Goal: Task Accomplishment & Management: Manage account settings

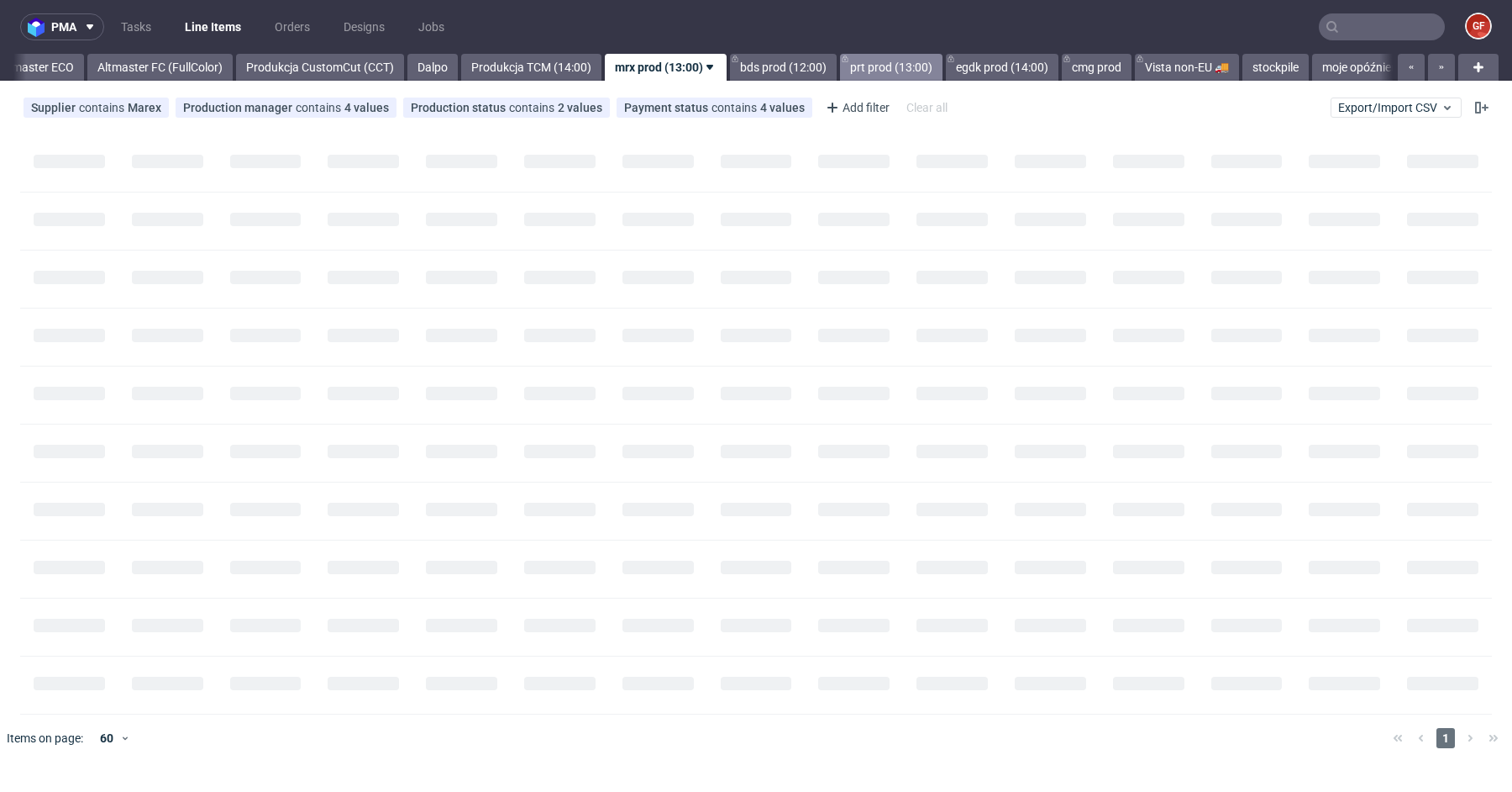
scroll to position [0, 2914]
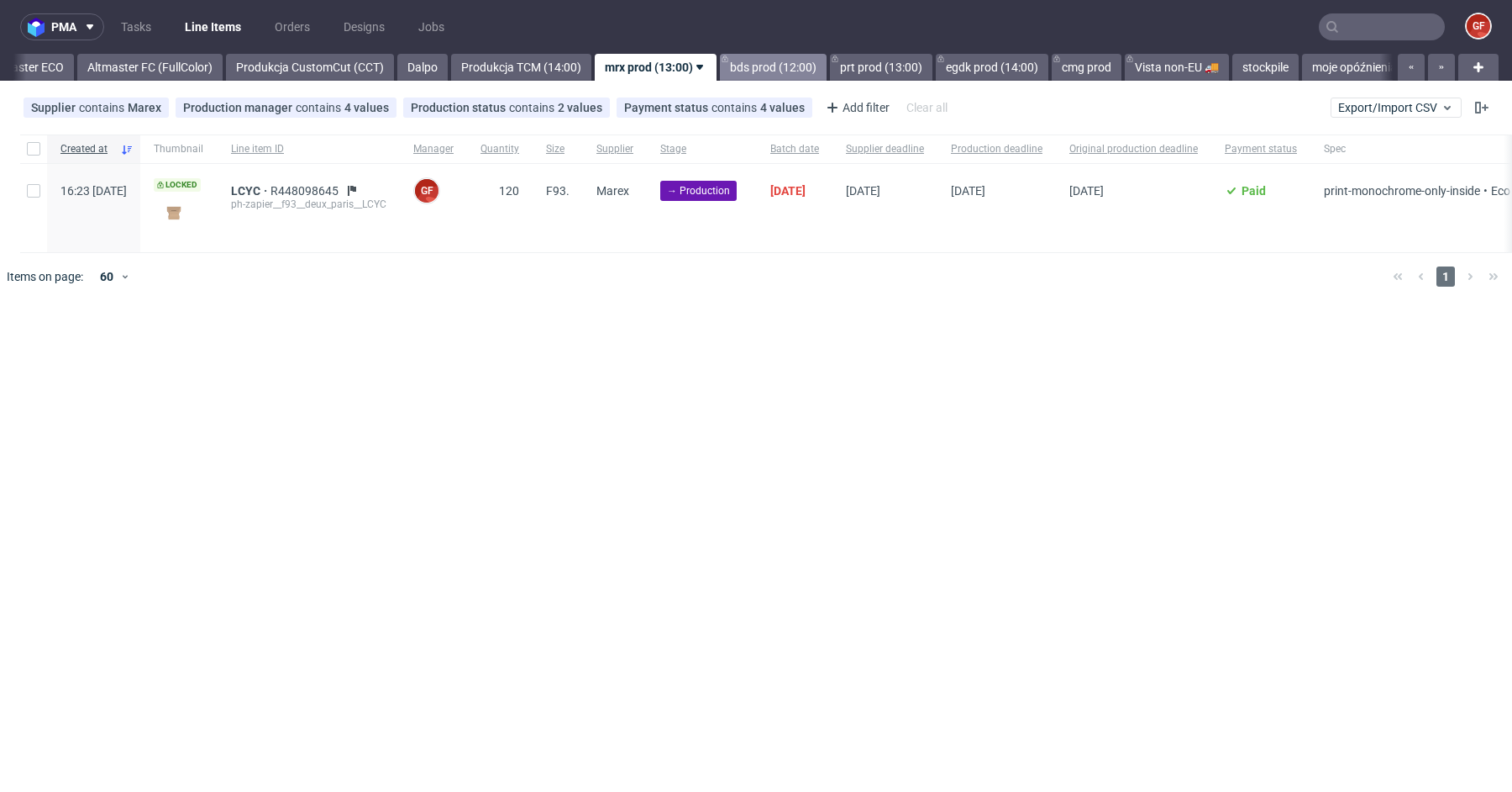
click at [827, 64] on link "bds prod (12:00)" at bounding box center [773, 67] width 106 height 27
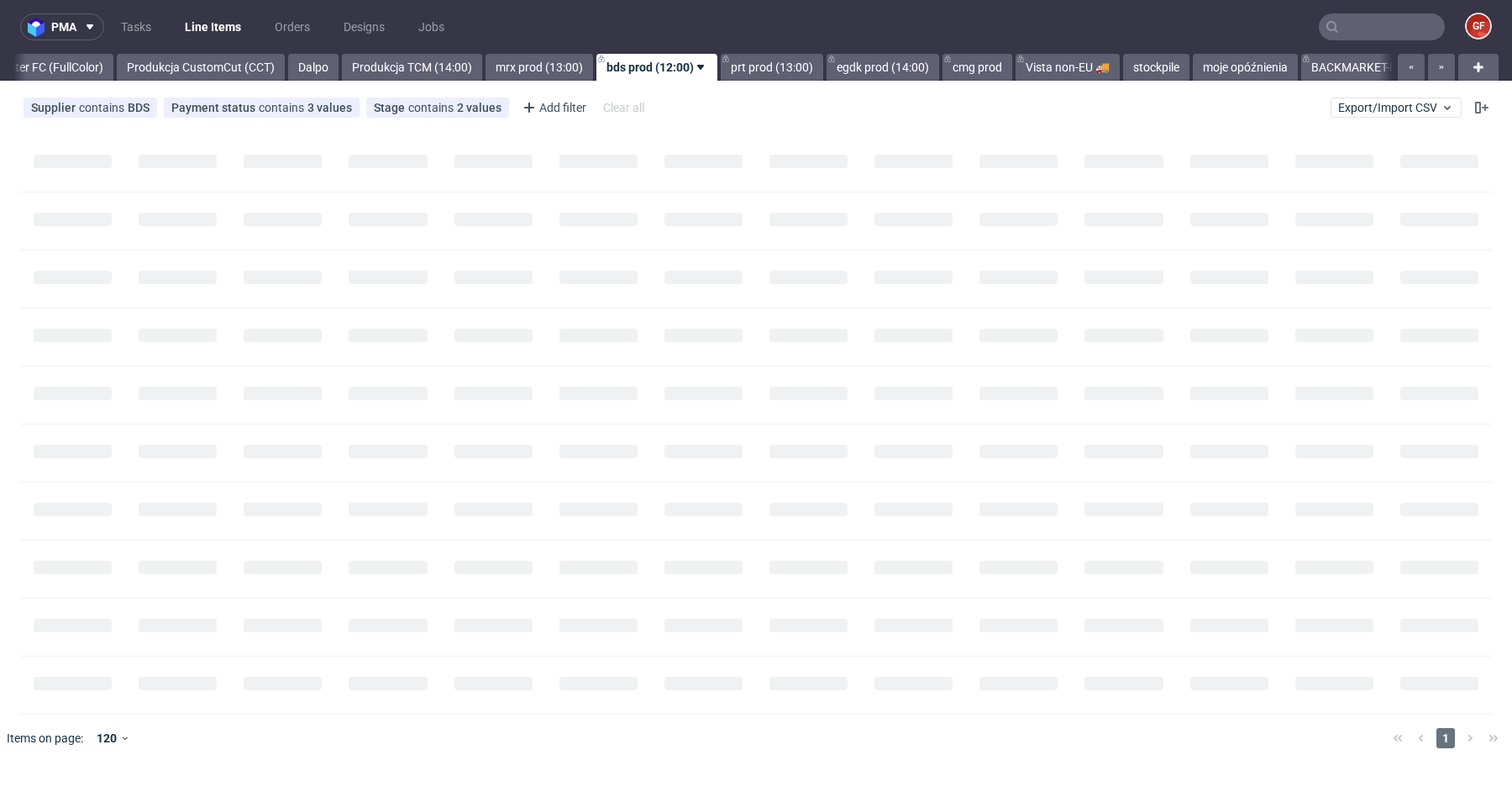
scroll to position [0, 3023]
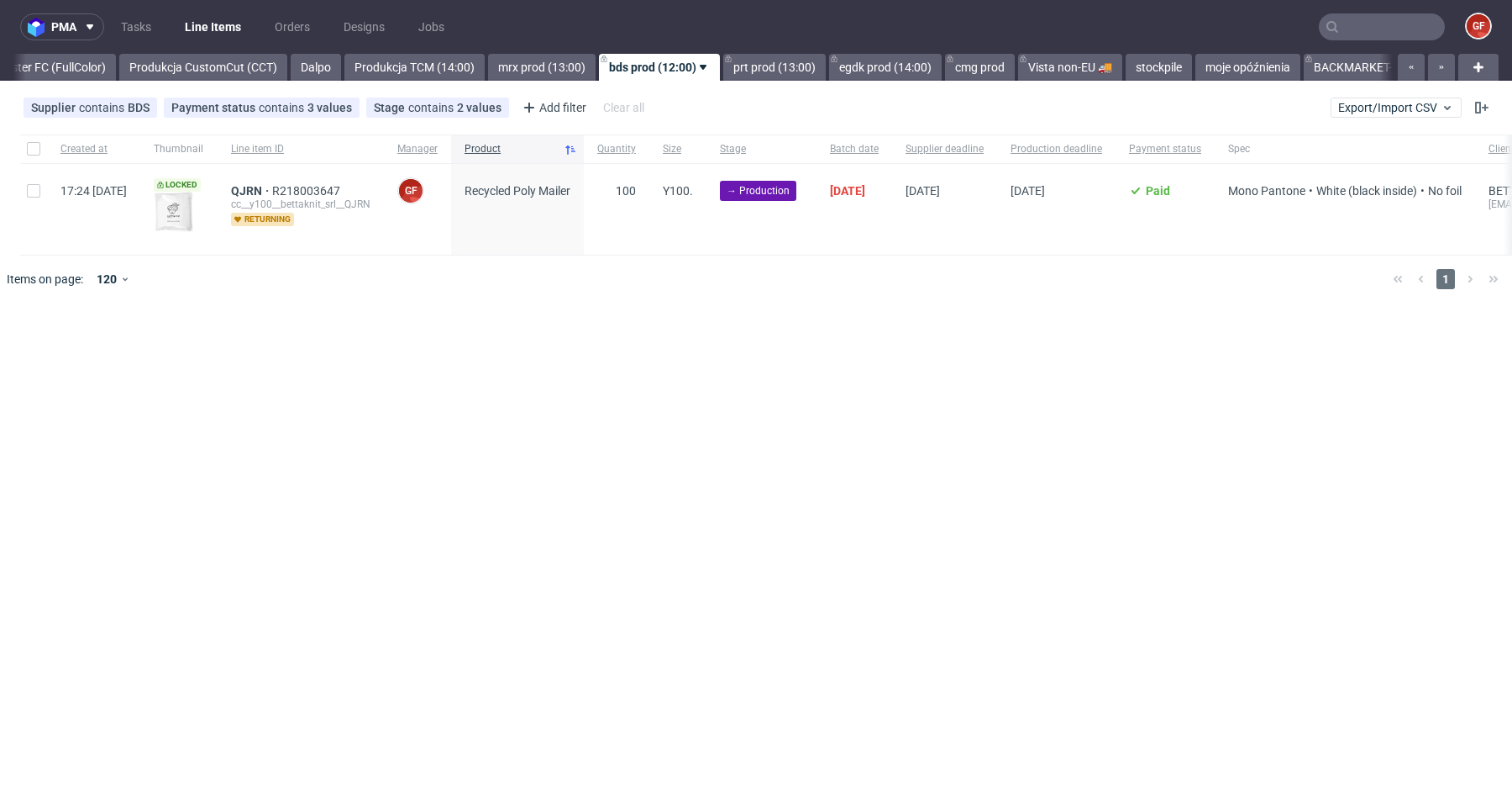
scroll to position [0, 3023]
click at [25, 152] on div at bounding box center [33, 148] width 27 height 29
checkbox input "true"
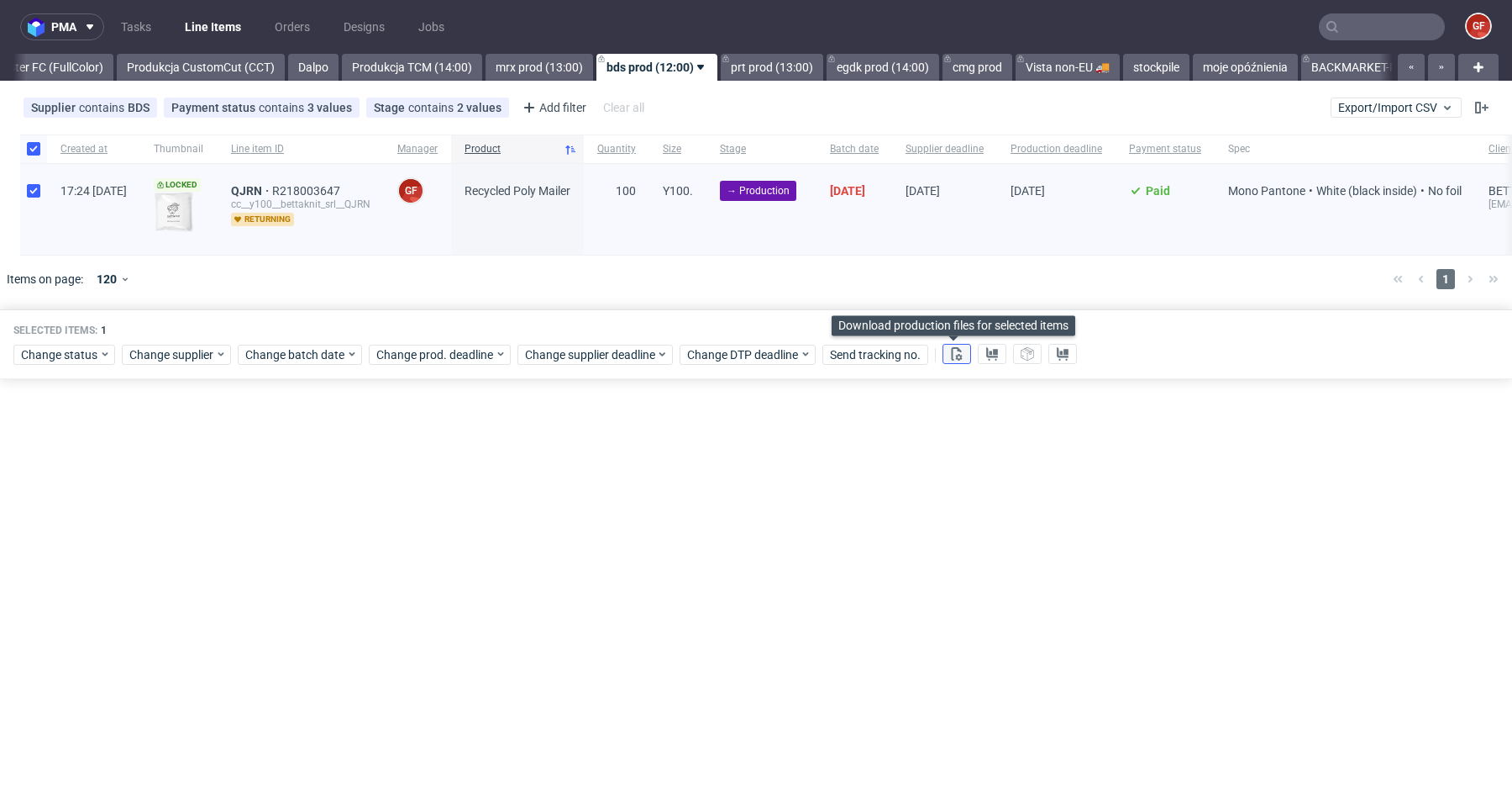
click at [956, 352] on icon at bounding box center [957, 354] width 14 height 14
click at [986, 356] on use at bounding box center [992, 354] width 12 height 14
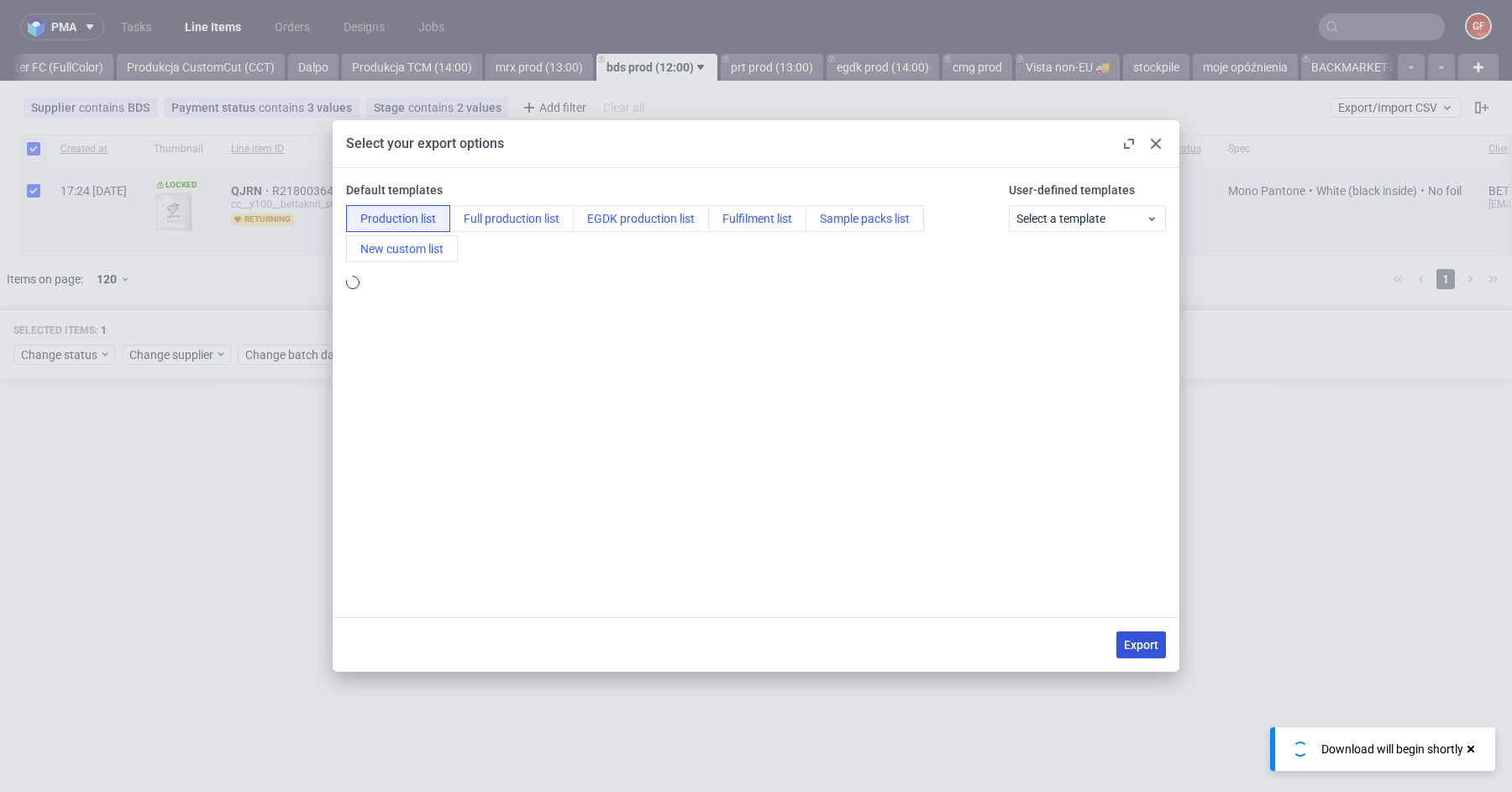
click at [1145, 639] on span "Export" at bounding box center [1141, 645] width 35 height 12
checkbox input "false"
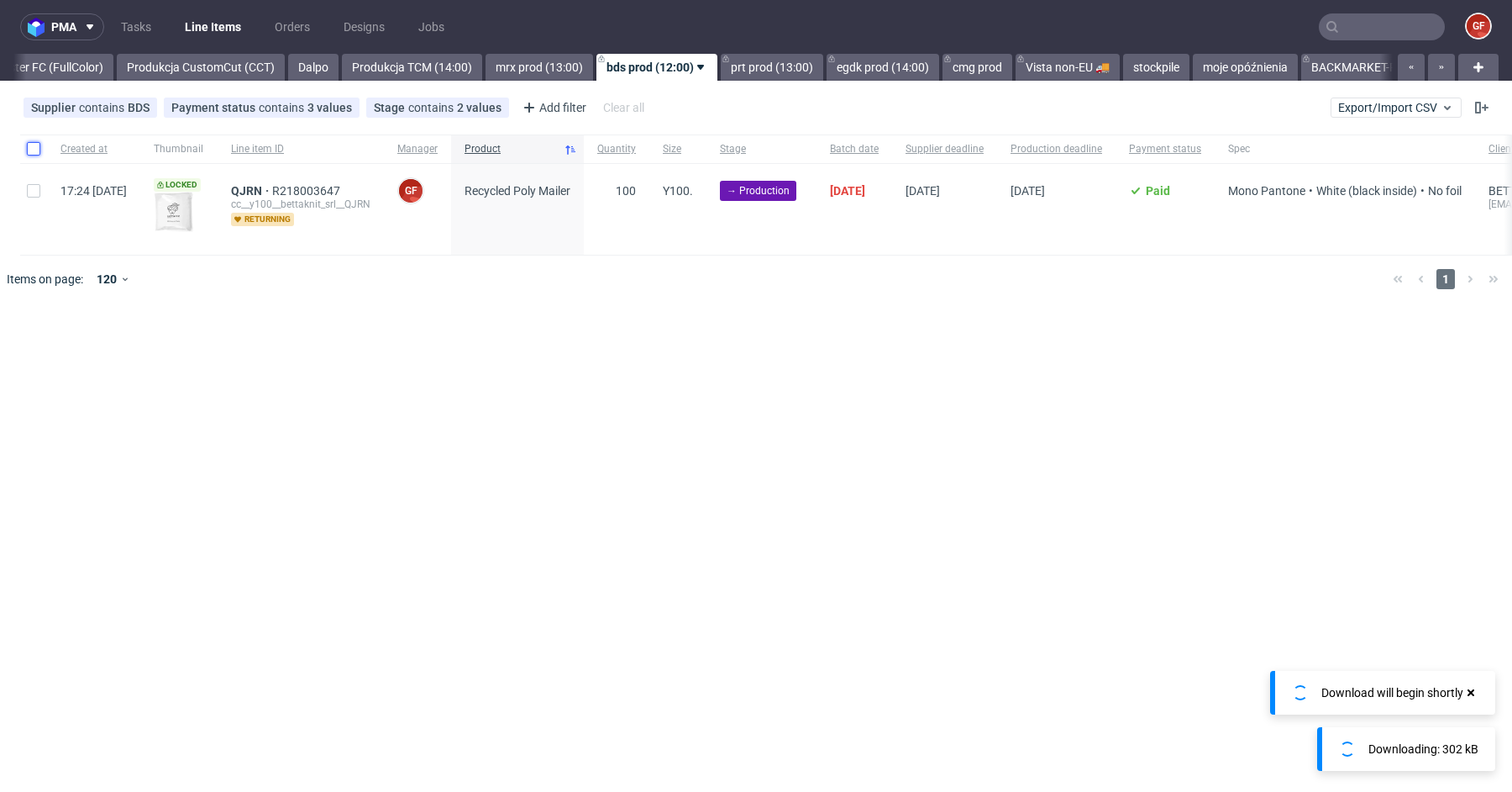
click at [40, 143] on input "checkbox" at bounding box center [34, 149] width 14 height 14
checkbox input "true"
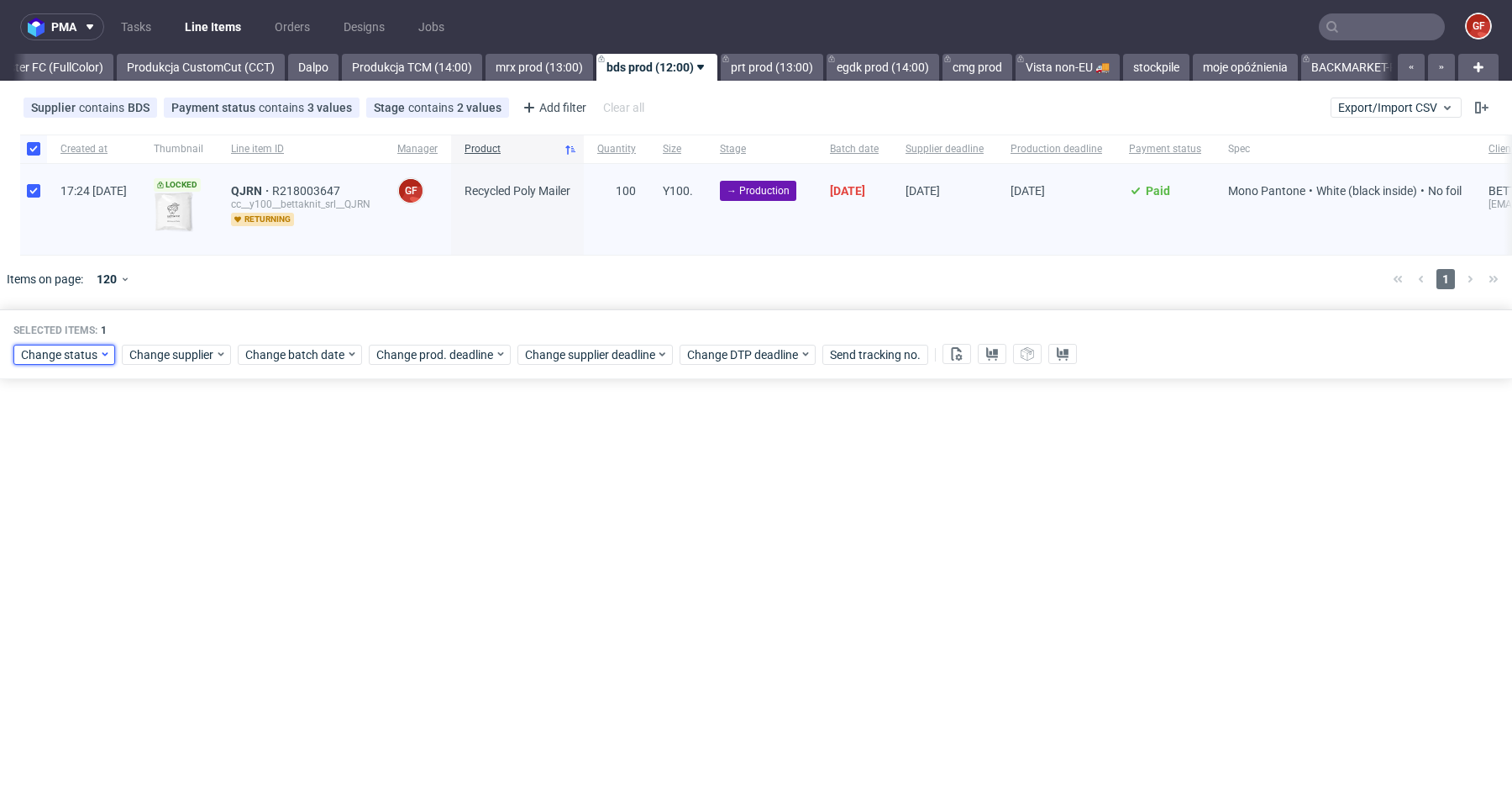
click at [90, 354] on span "Change status" at bounding box center [60, 354] width 79 height 17
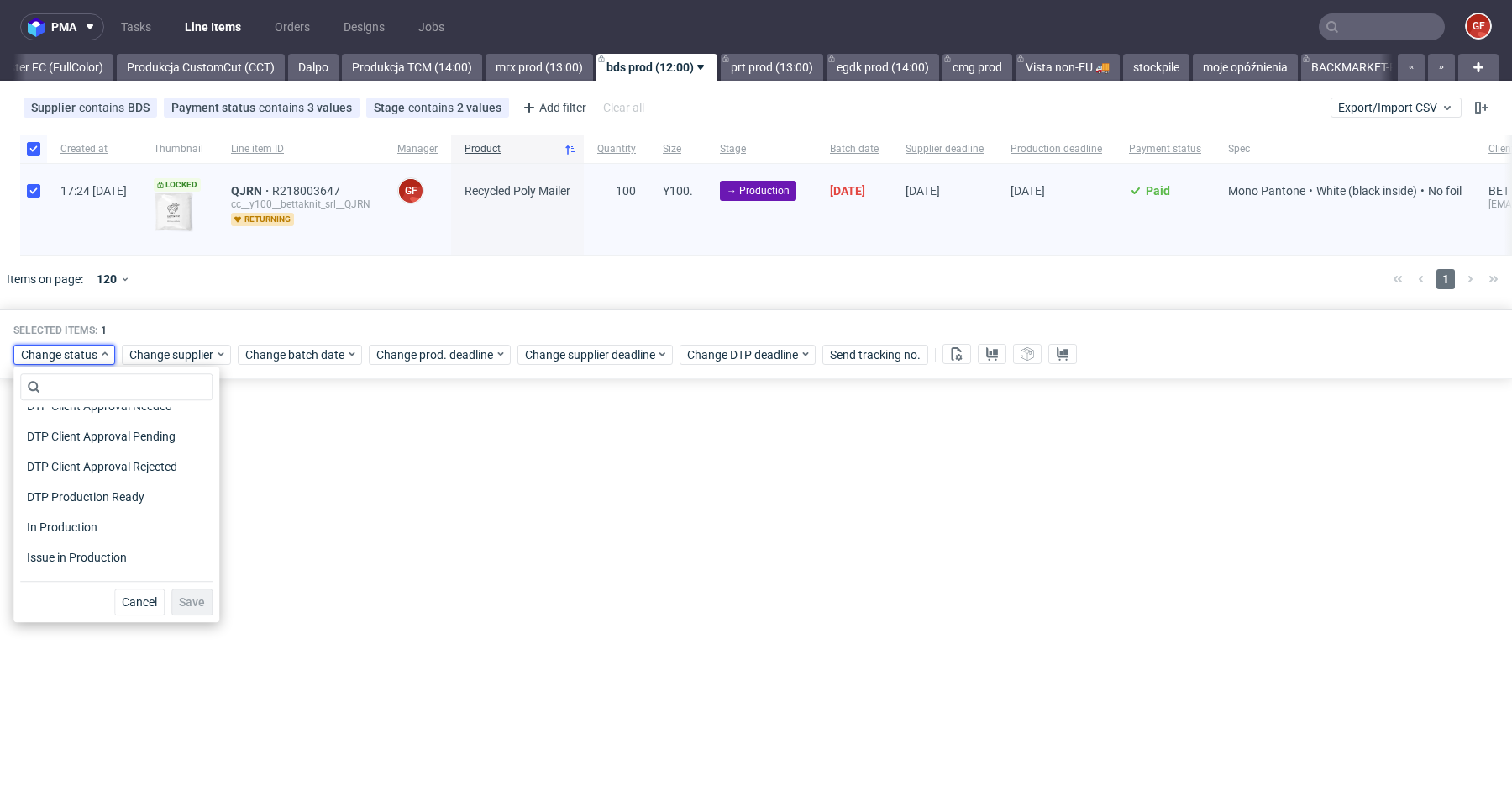
scroll to position [143, 0]
click at [89, 521] on span "In Production" at bounding box center [62, 521] width 85 height 24
click at [181, 601] on span "Save" at bounding box center [192, 602] width 26 height 12
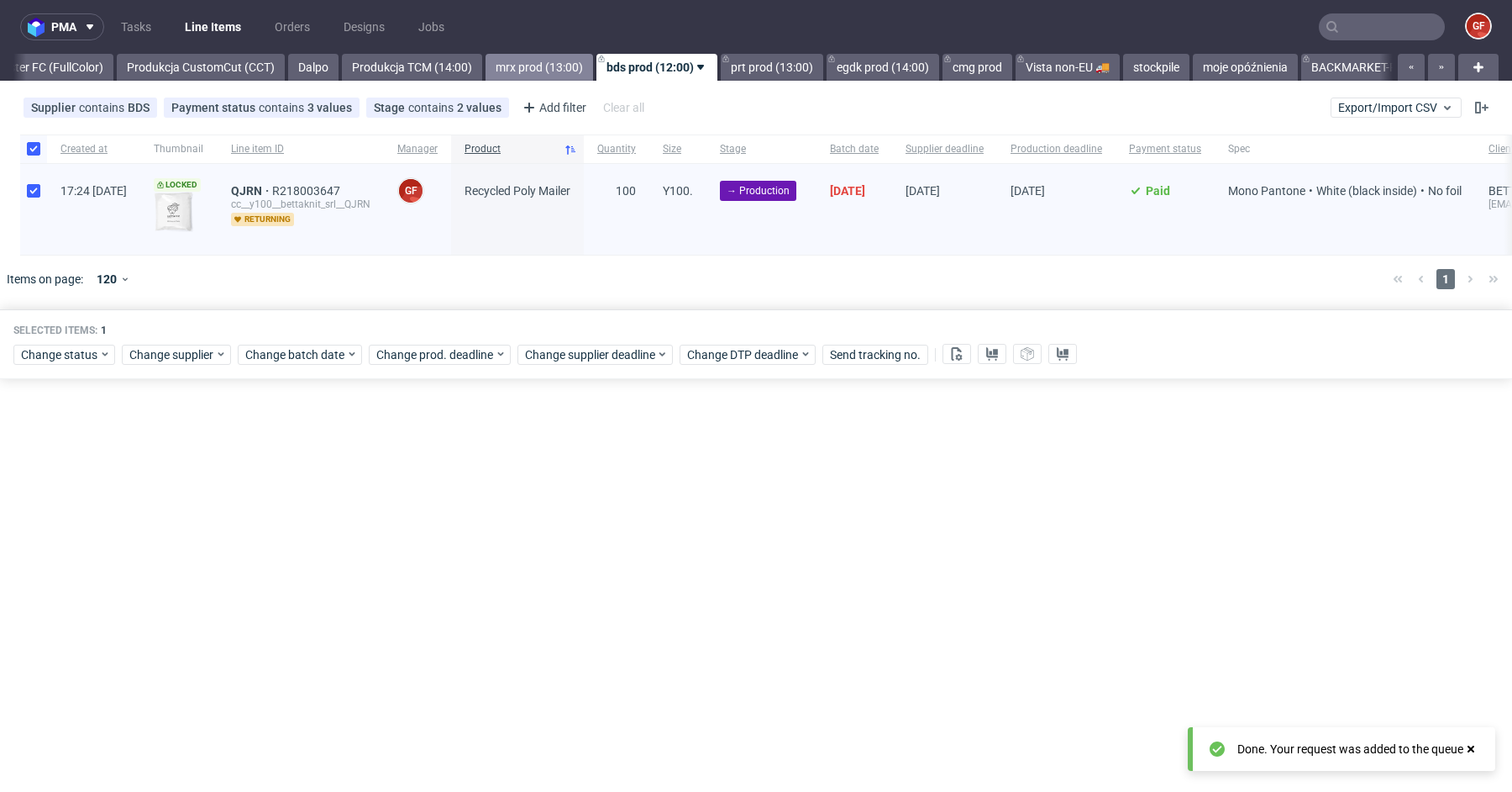
click at [593, 76] on link "mrx prod (13:00)" at bounding box center [539, 67] width 107 height 27
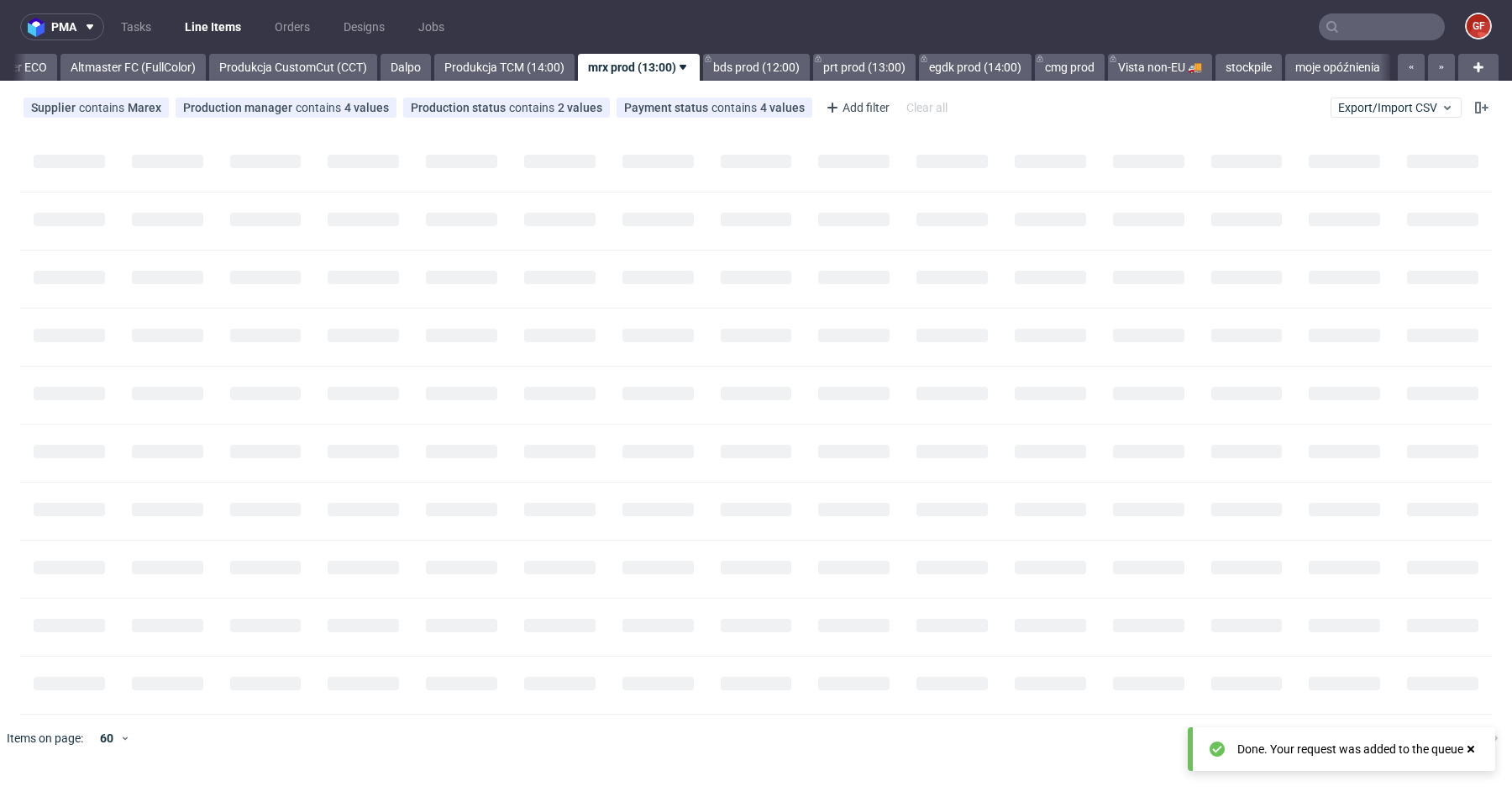
scroll to position [0, 2914]
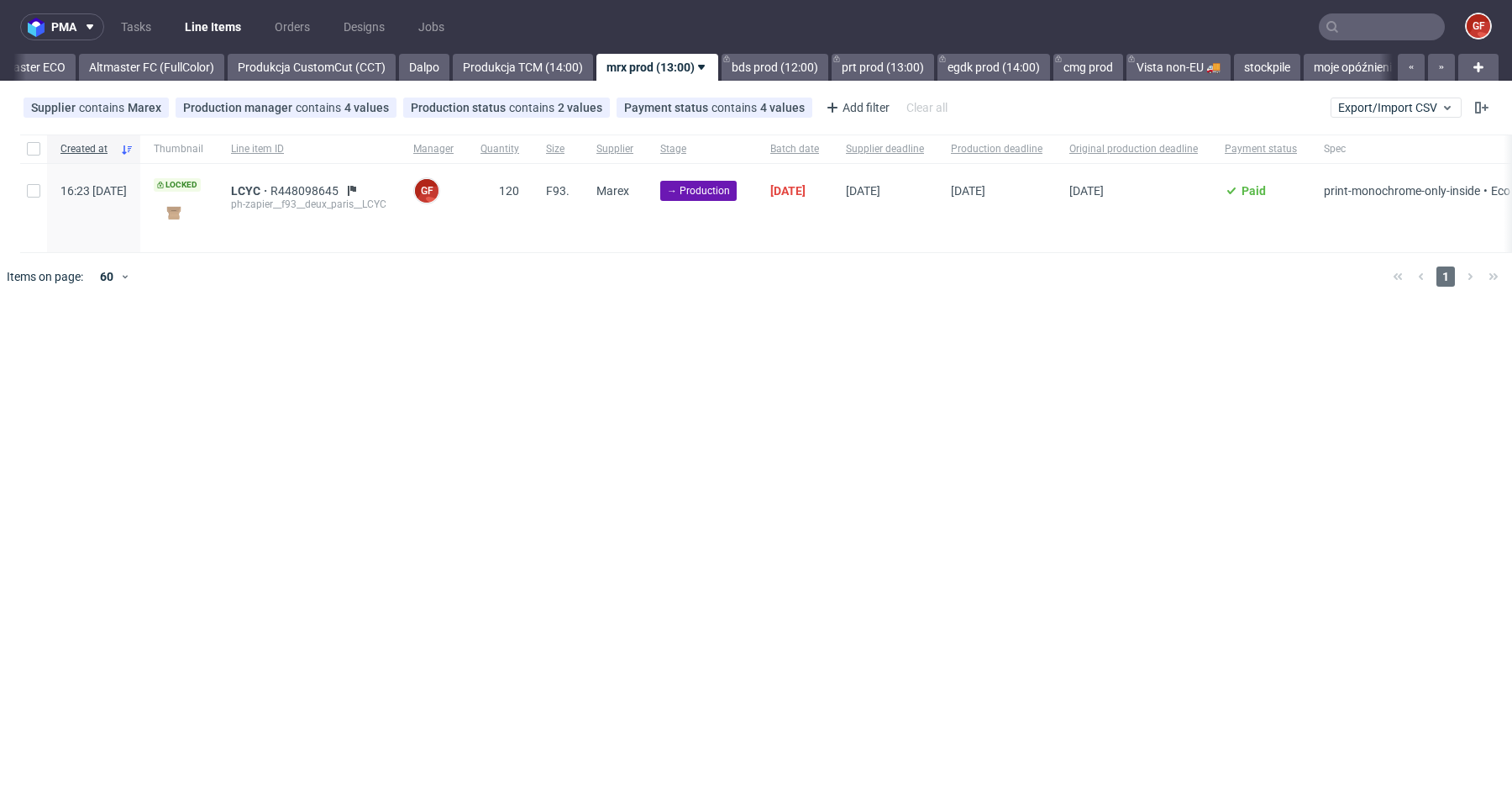
scroll to position [0, 2914]
click at [30, 147] on input "checkbox" at bounding box center [34, 149] width 14 height 14
checkbox input "true"
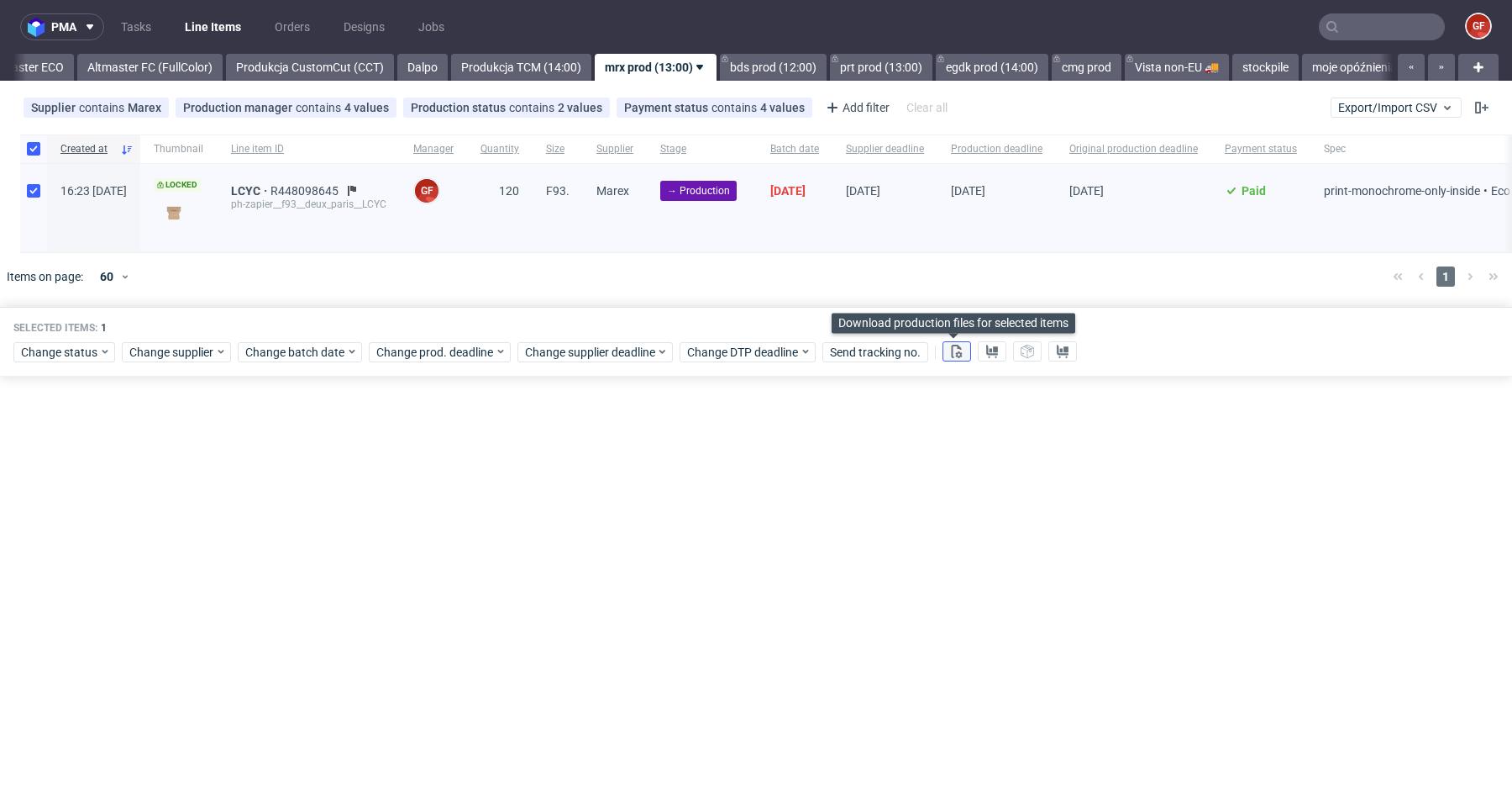
click at [954, 346] on icon at bounding box center [957, 351] width 14 height 14
click at [990, 356] on button at bounding box center [992, 351] width 29 height 20
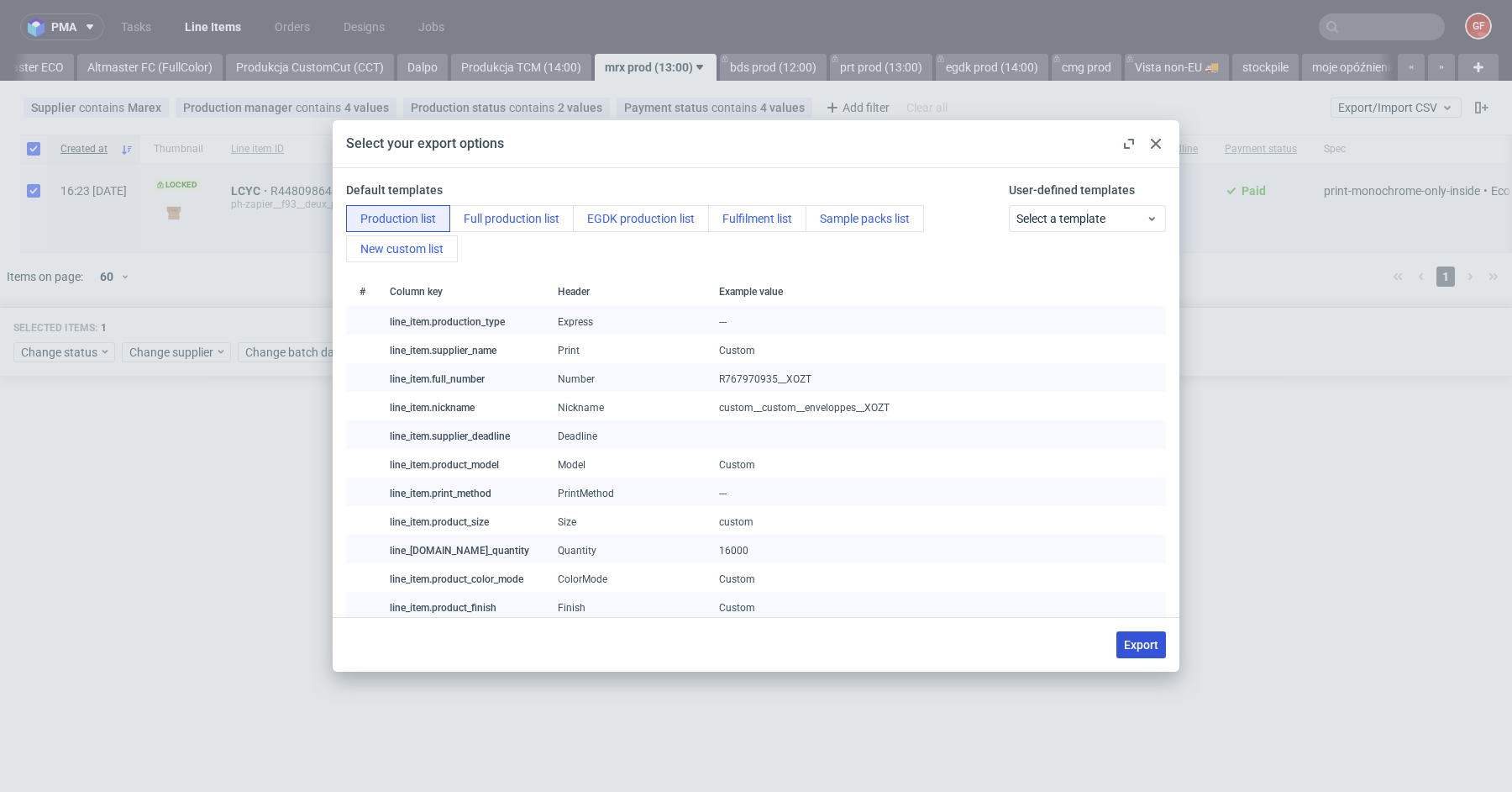
click at [1142, 641] on span "Export" at bounding box center [1141, 645] width 35 height 12
checkbox input "false"
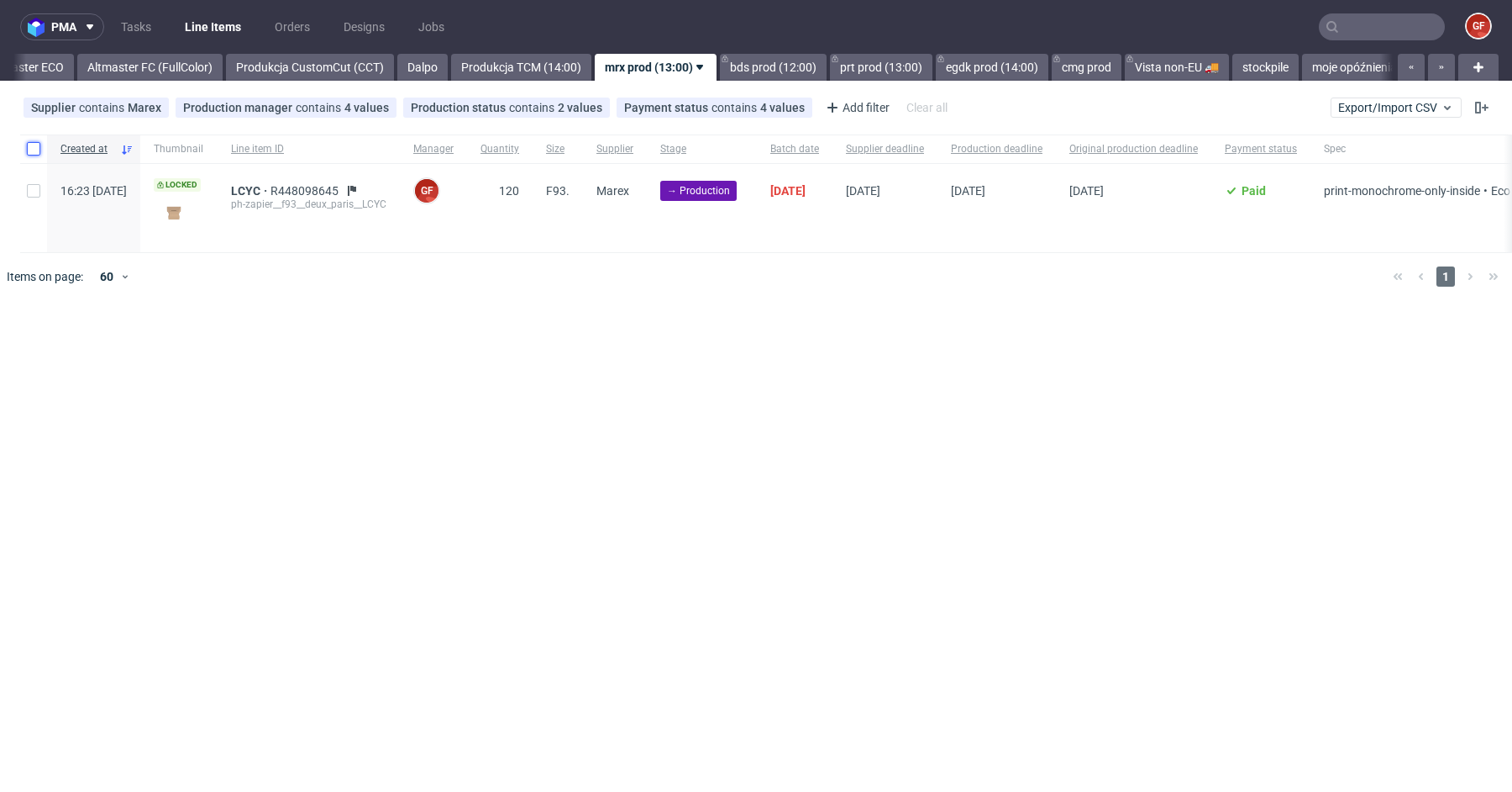
click at [39, 149] on input "checkbox" at bounding box center [34, 149] width 14 height 14
checkbox input "true"
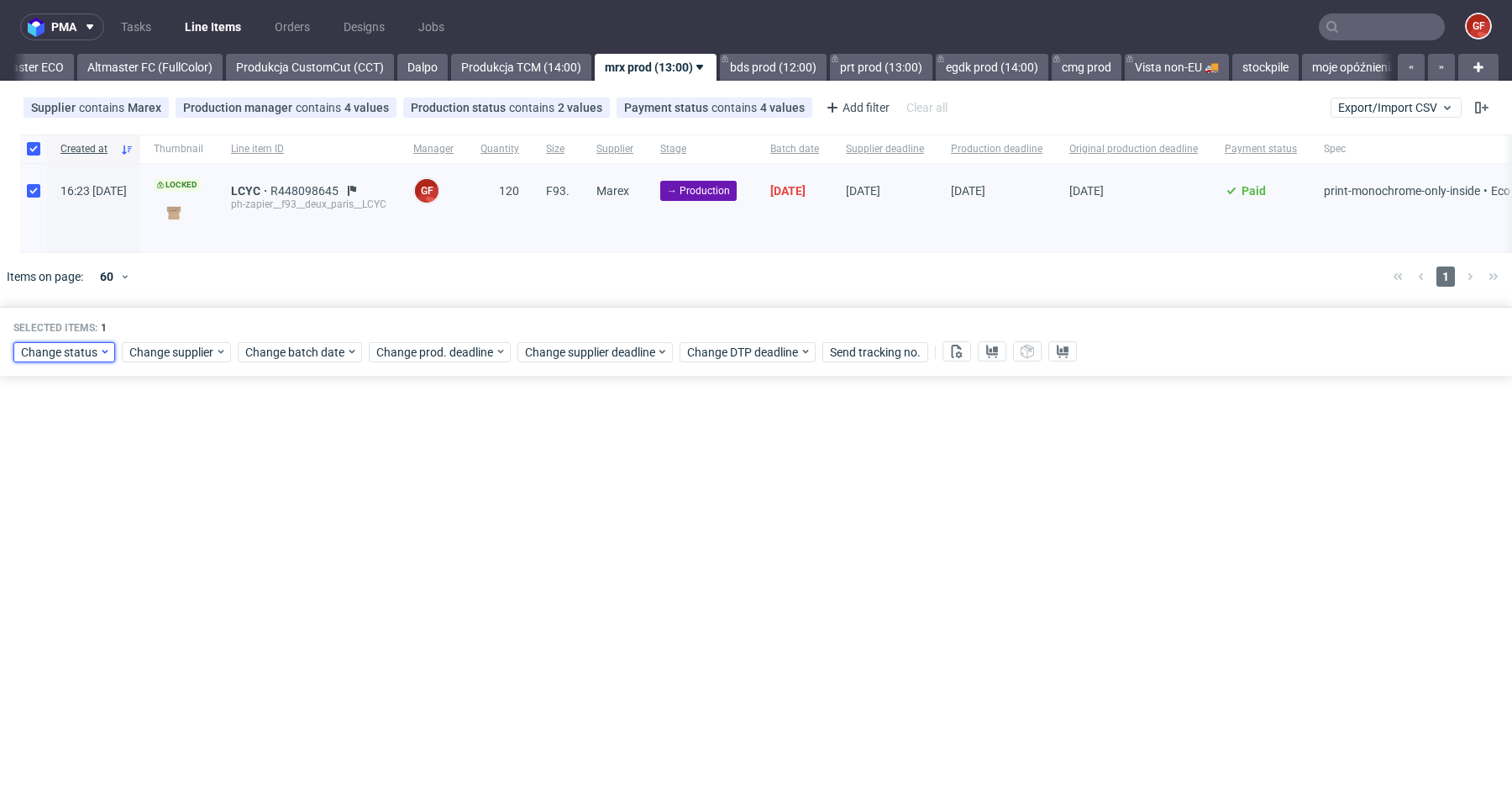
click at [72, 354] on span "Change status" at bounding box center [60, 351] width 79 height 17
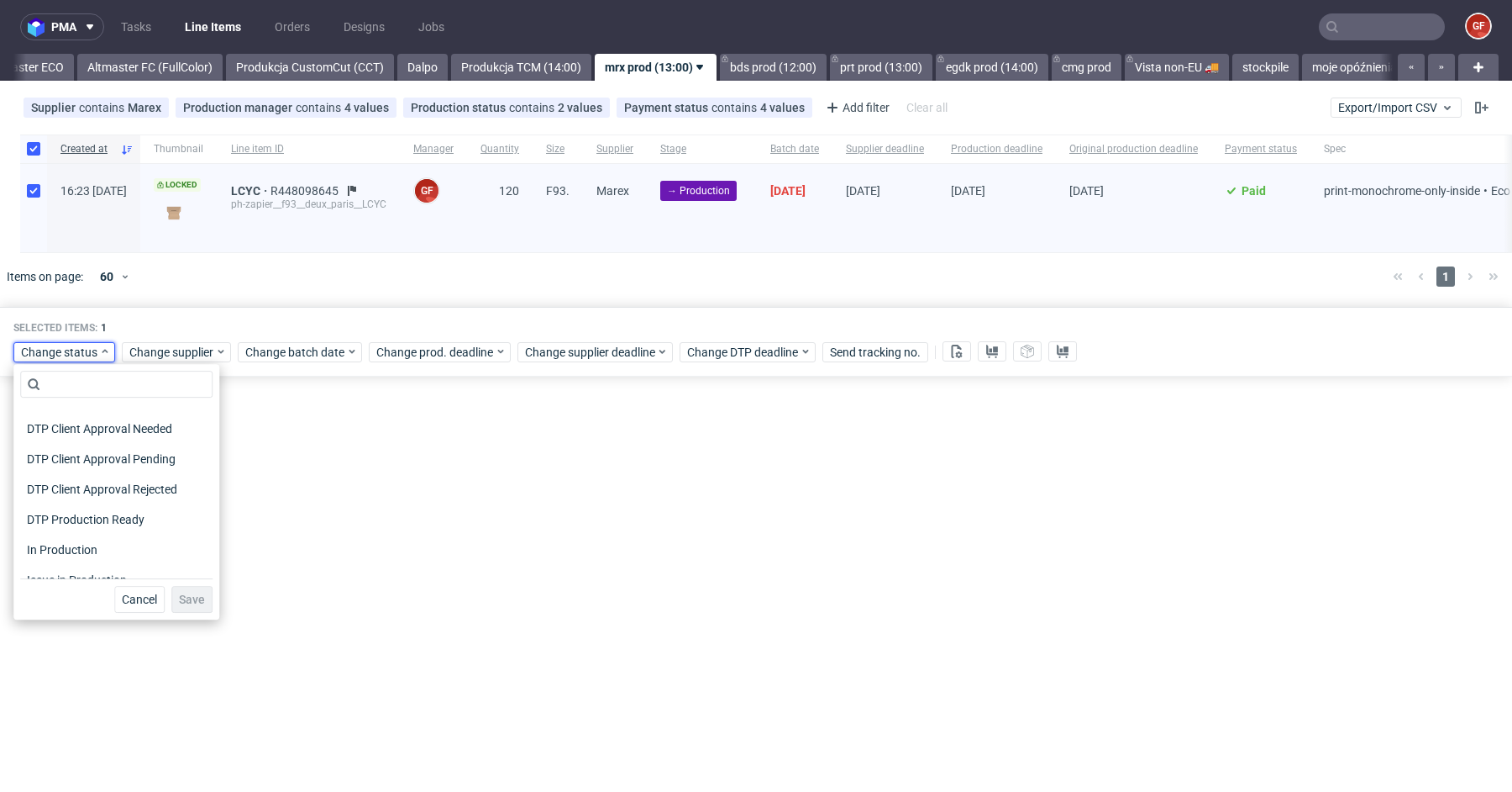
scroll to position [130, 0]
click at [101, 537] on span "In Production" at bounding box center [62, 531] width 85 height 24
click at [183, 609] on button "Save" at bounding box center [191, 599] width 41 height 27
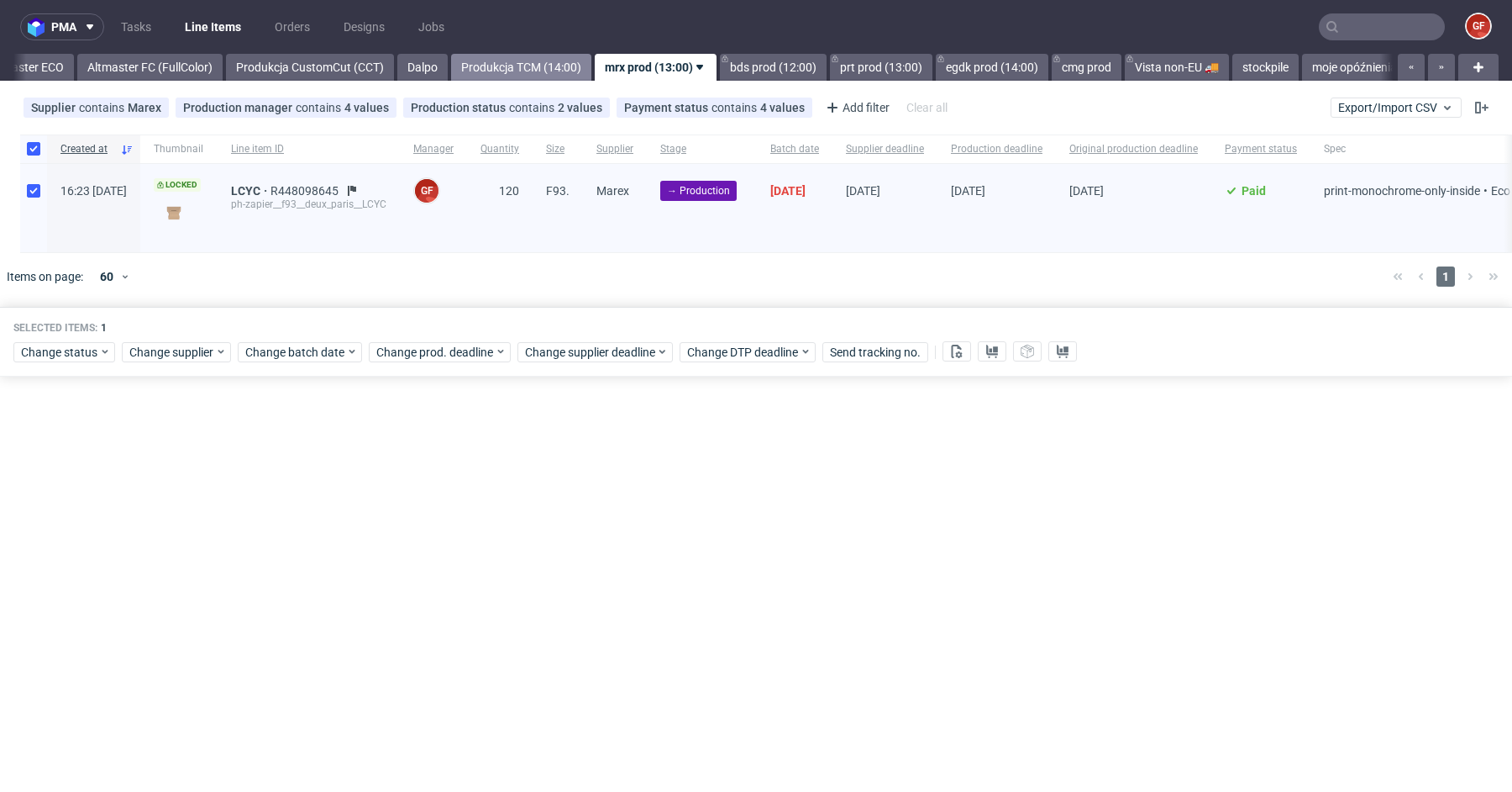
click at [586, 62] on link "Produkcja TCM (14:00)" at bounding box center [521, 67] width 140 height 27
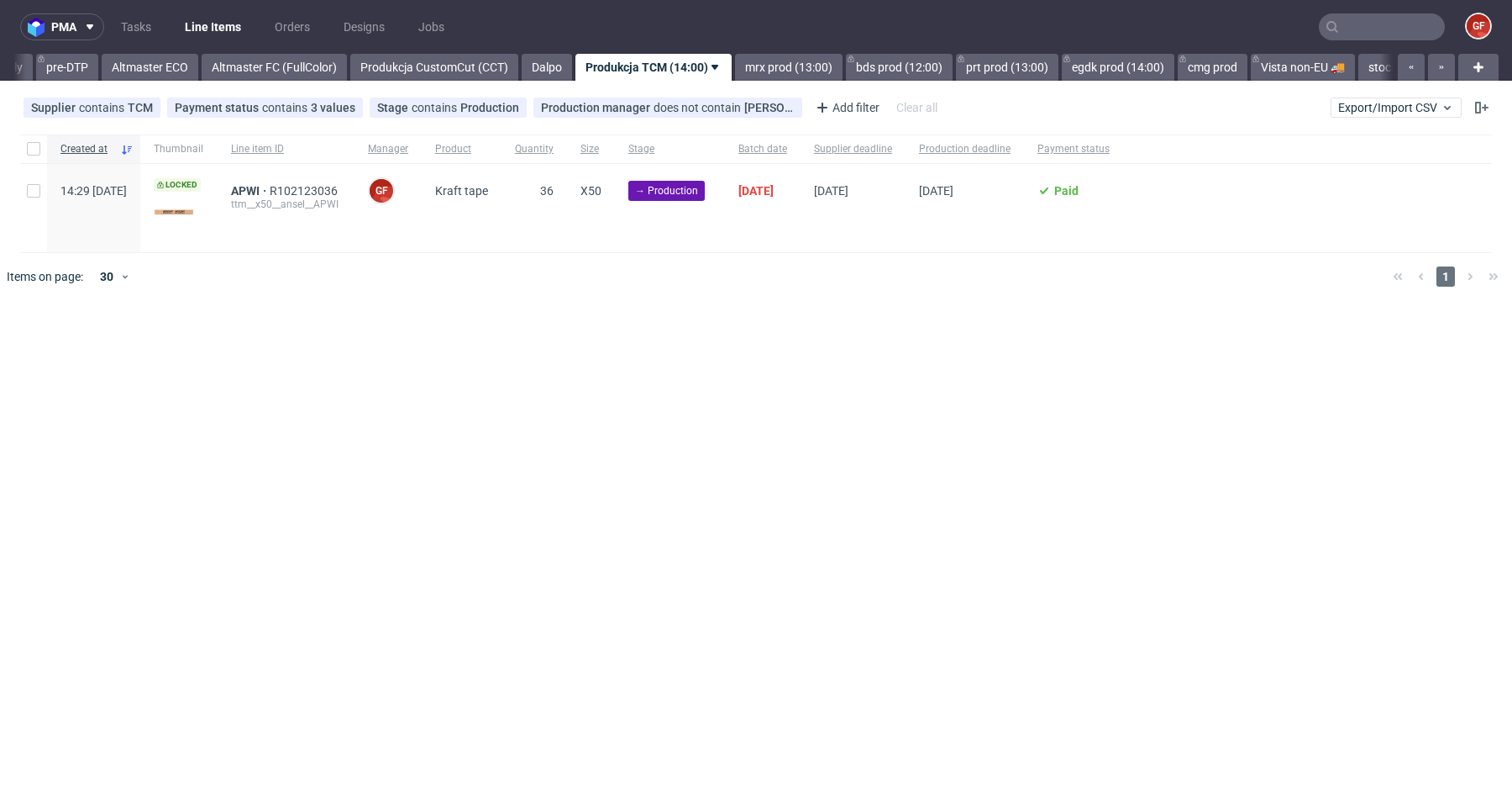
scroll to position [0, 2785]
click at [576, 76] on link "Dalpo" at bounding box center [550, 67] width 51 height 27
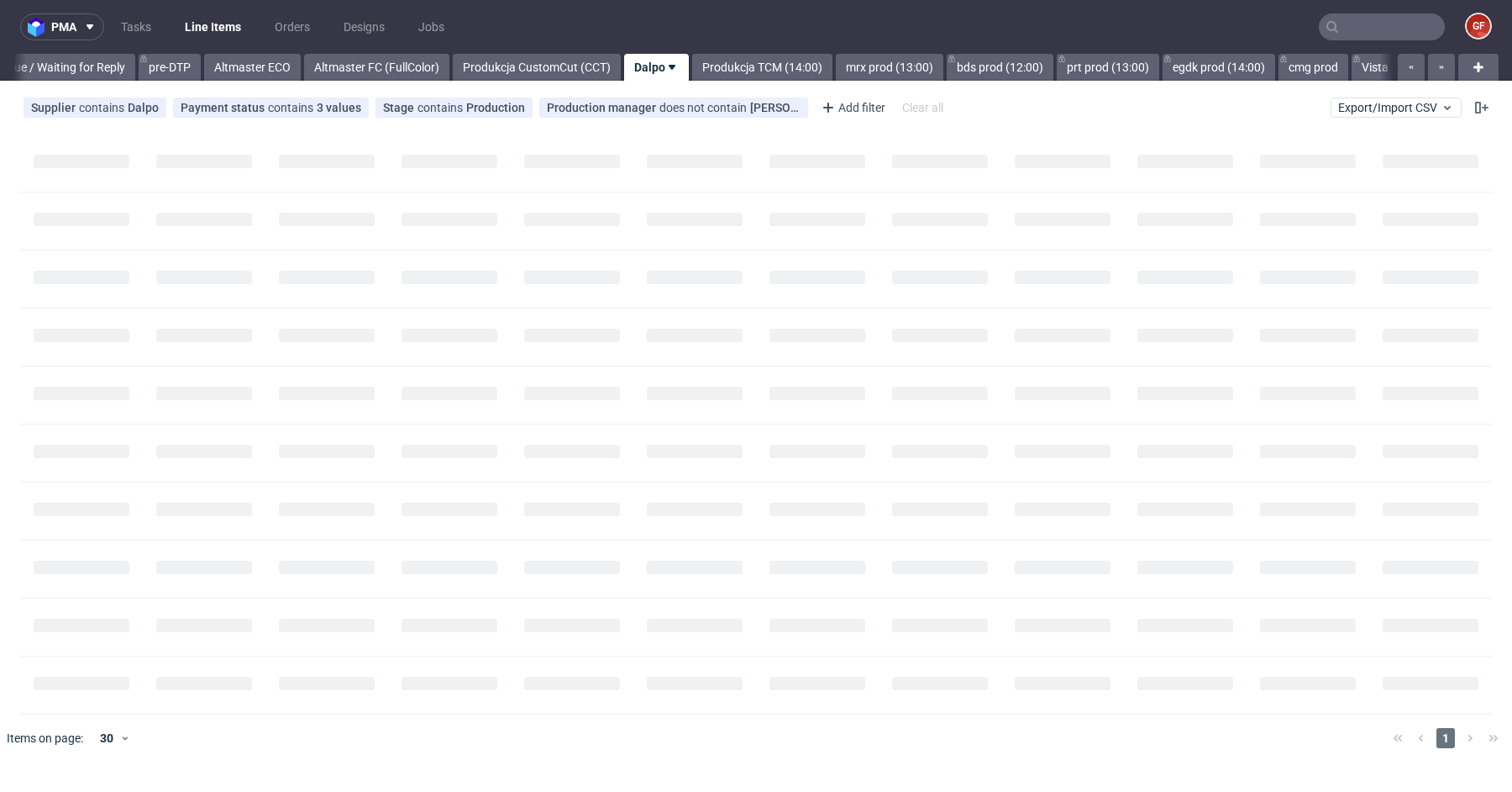
scroll to position [0, 2687]
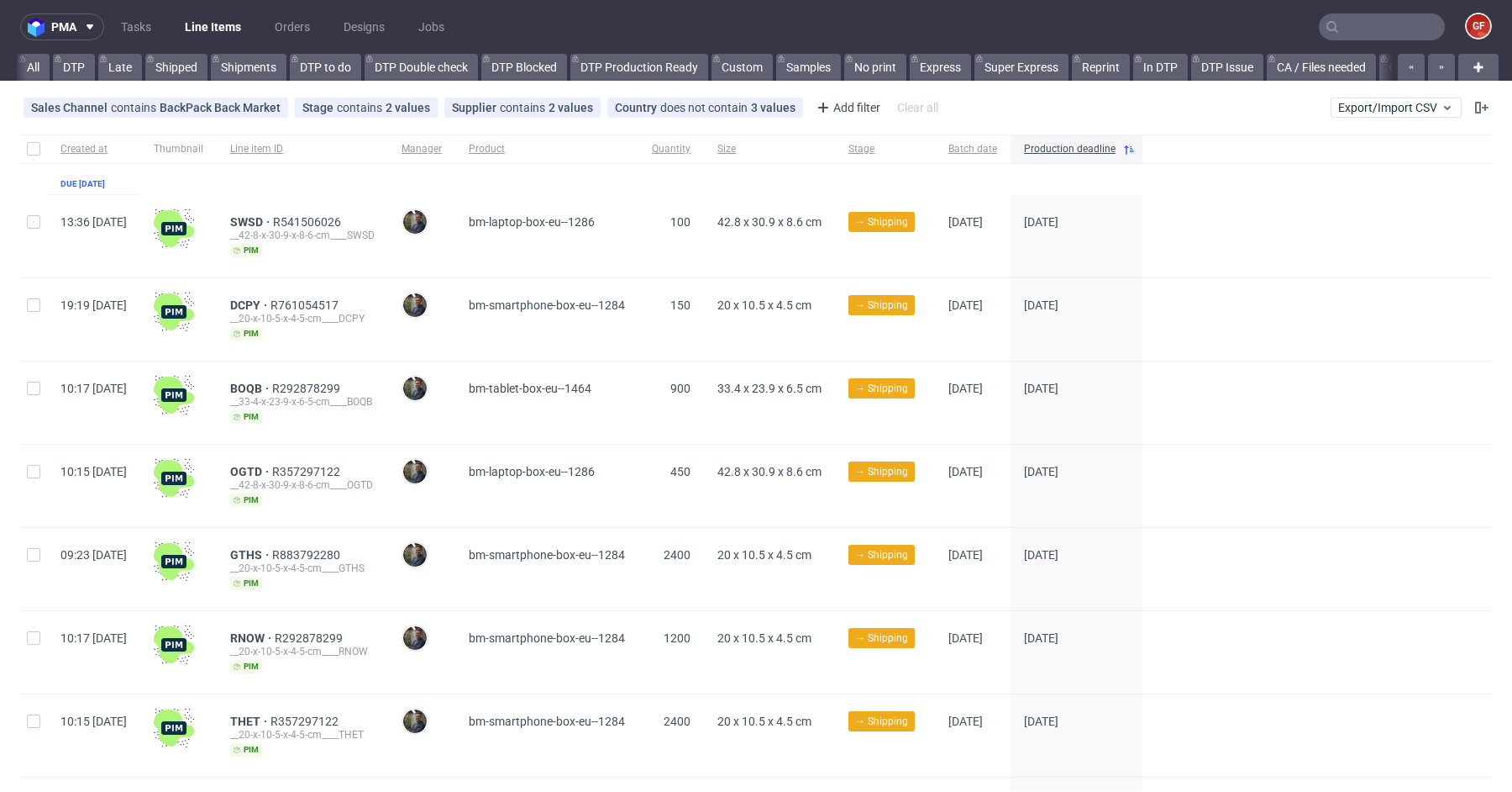
scroll to position [0, 3982]
